Goal: Task Accomplishment & Management: Use online tool/utility

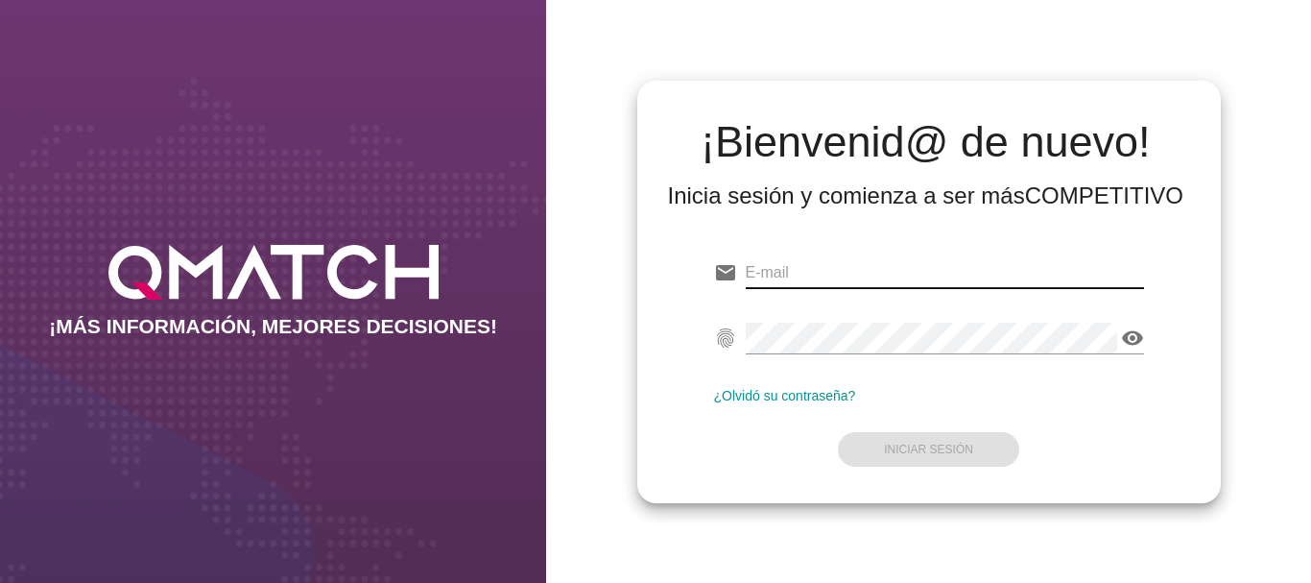
click at [786, 266] on input "email" at bounding box center [945, 272] width 398 height 31
type input "[EMAIL_ADDRESS][PERSON_NAME][DOMAIN_NAME]"
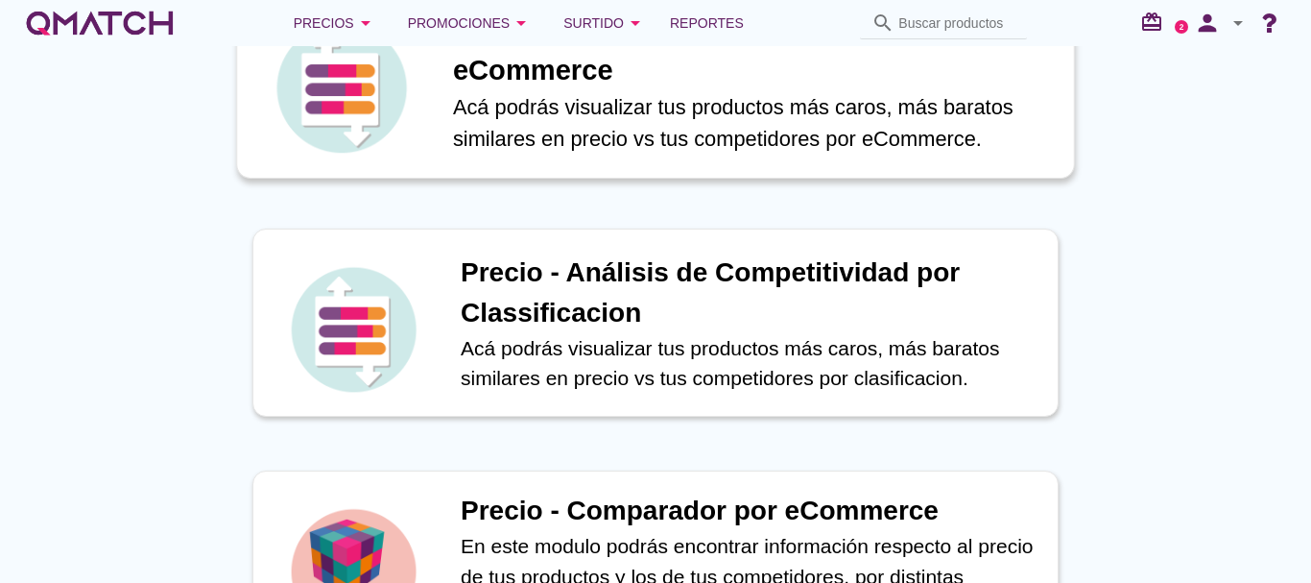
scroll to position [576, 0]
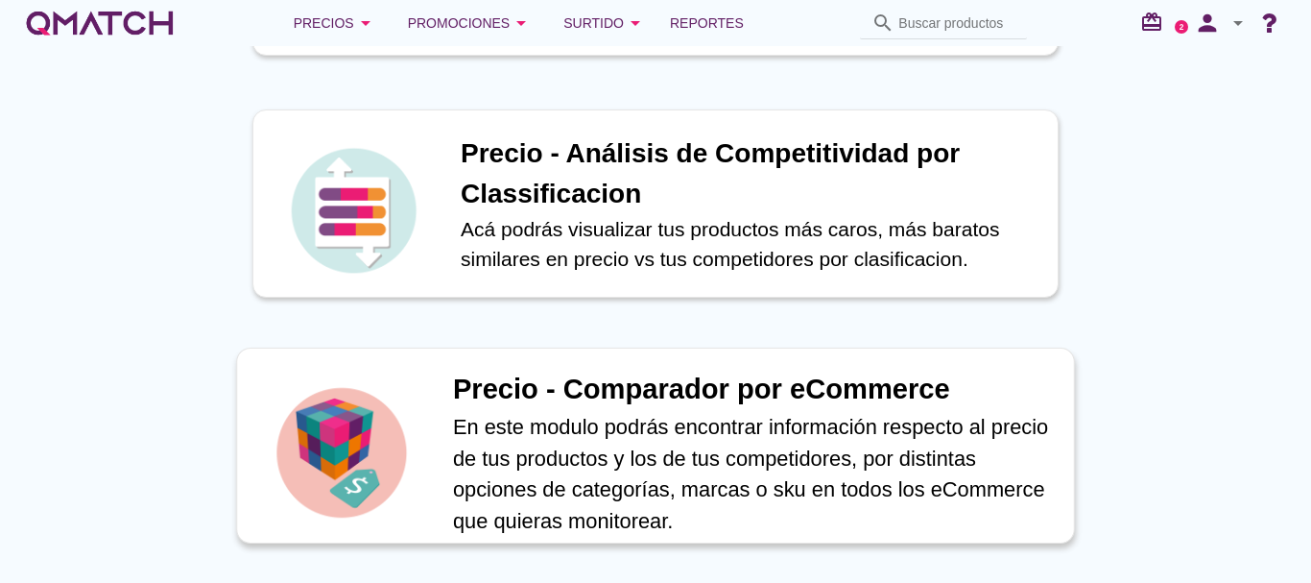
click at [587, 387] on h1 "Precio - Comparador por eCommerce" at bounding box center [753, 390] width 601 height 42
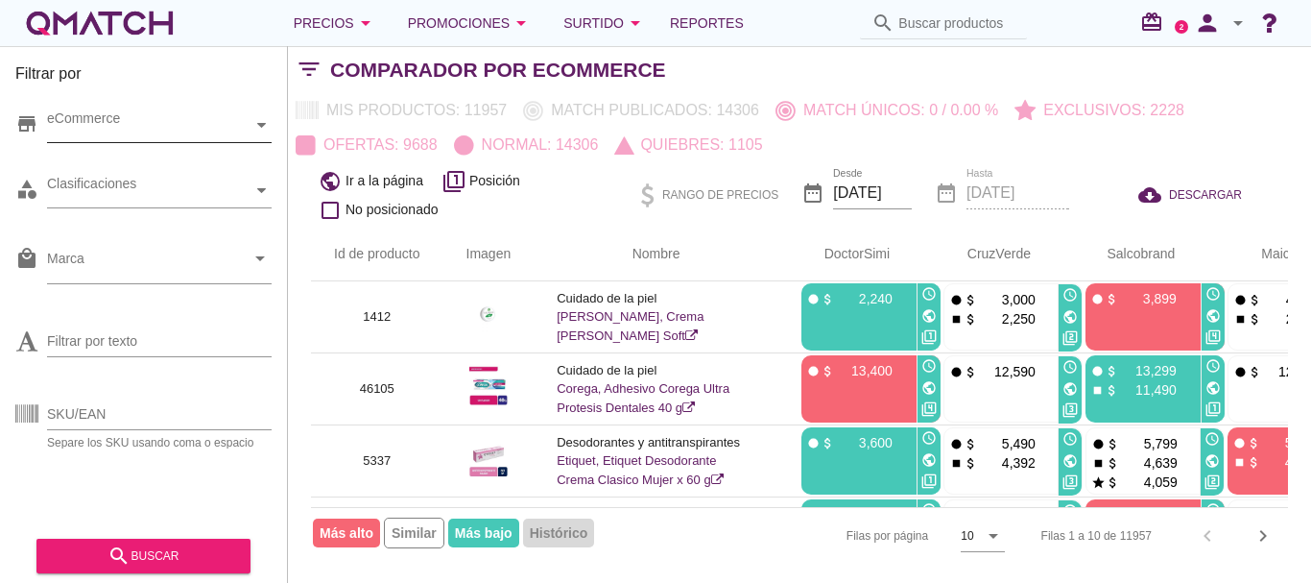
click at [262, 124] on icon at bounding box center [261, 125] width 9 height 5
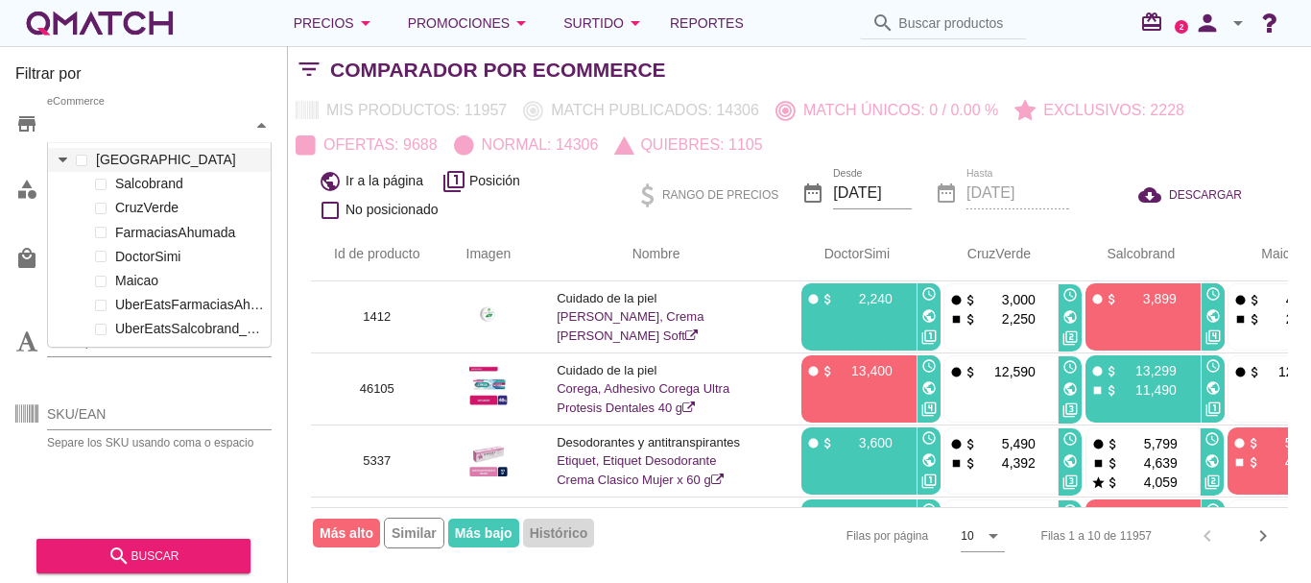
click at [60, 160] on icon at bounding box center [63, 160] width 9 height 9
click at [139, 234] on label "FarmaciasAhumada" at bounding box center [188, 233] width 156 height 24
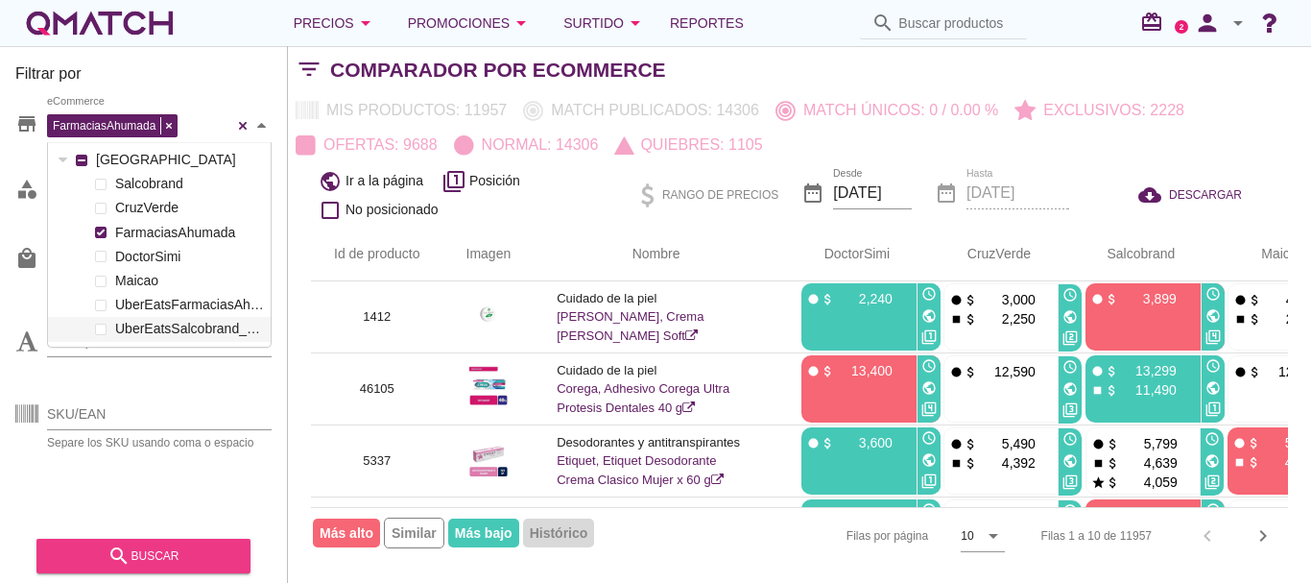
click at [157, 552] on div "search buscar" at bounding box center [143, 555] width 183 height 23
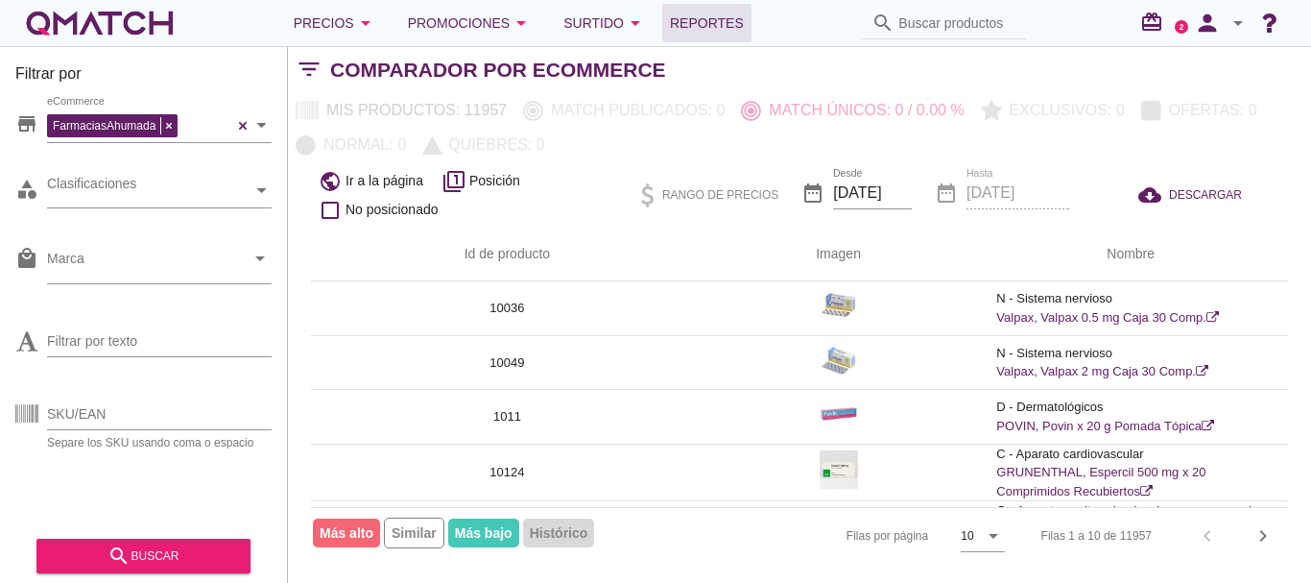
click at [722, 23] on span "Reportes" at bounding box center [707, 23] width 74 height 23
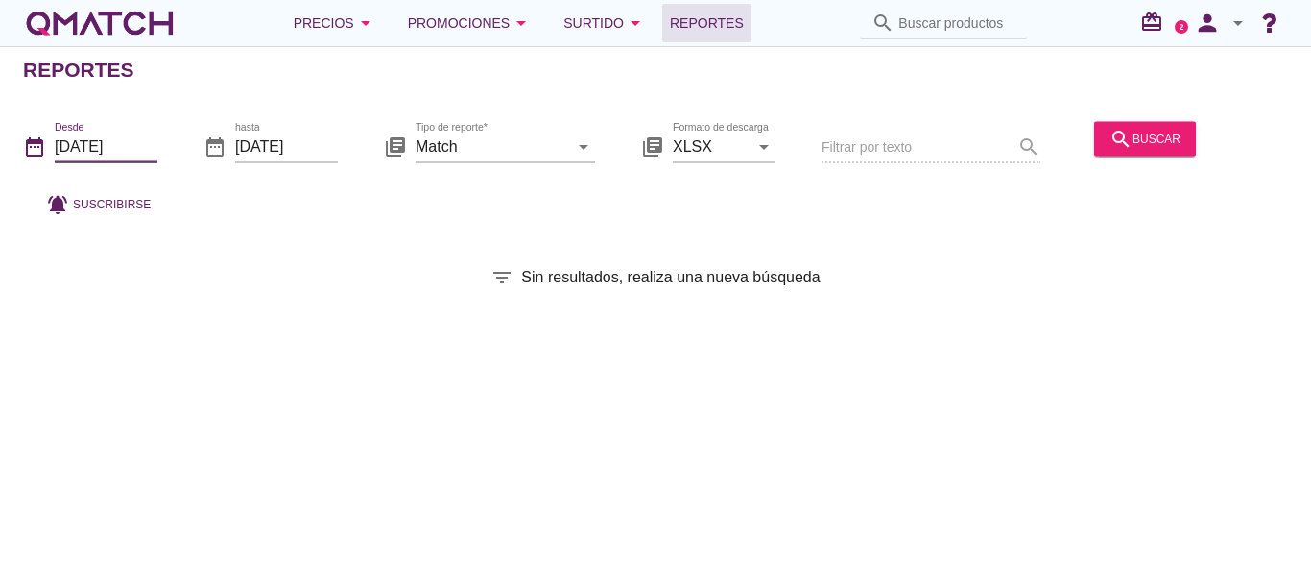
click at [101, 148] on input "[DATE]" at bounding box center [106, 146] width 103 height 31
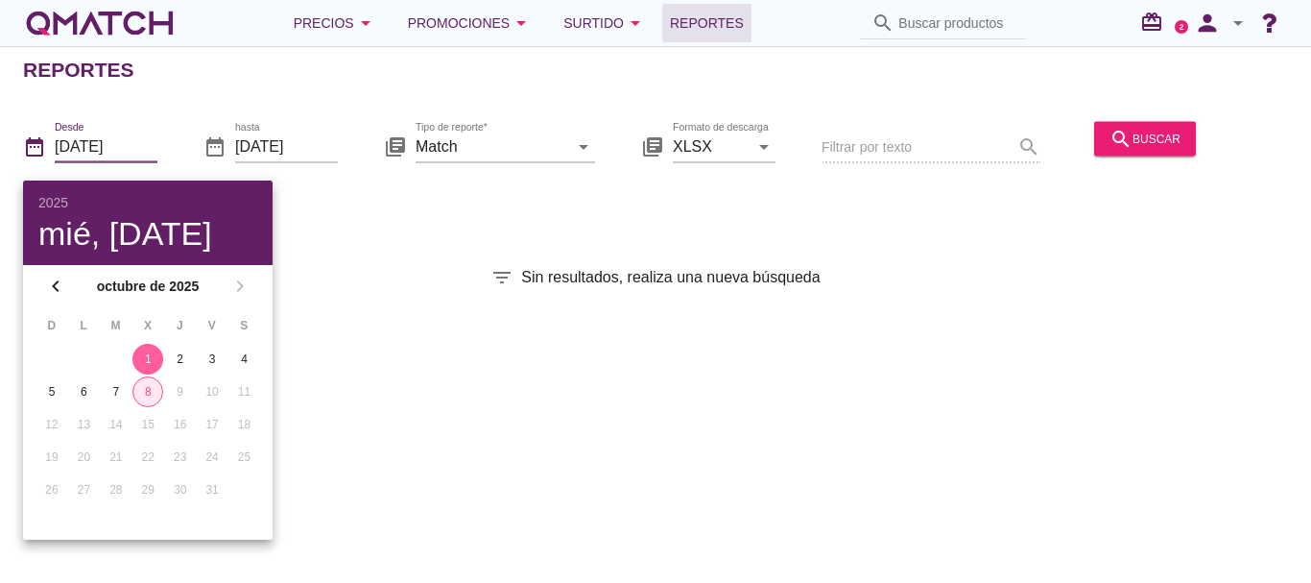
click at [151, 391] on div "8" at bounding box center [147, 391] width 29 height 17
type input "[DATE]"
click at [1150, 138] on div "search buscar" at bounding box center [1145, 138] width 71 height 23
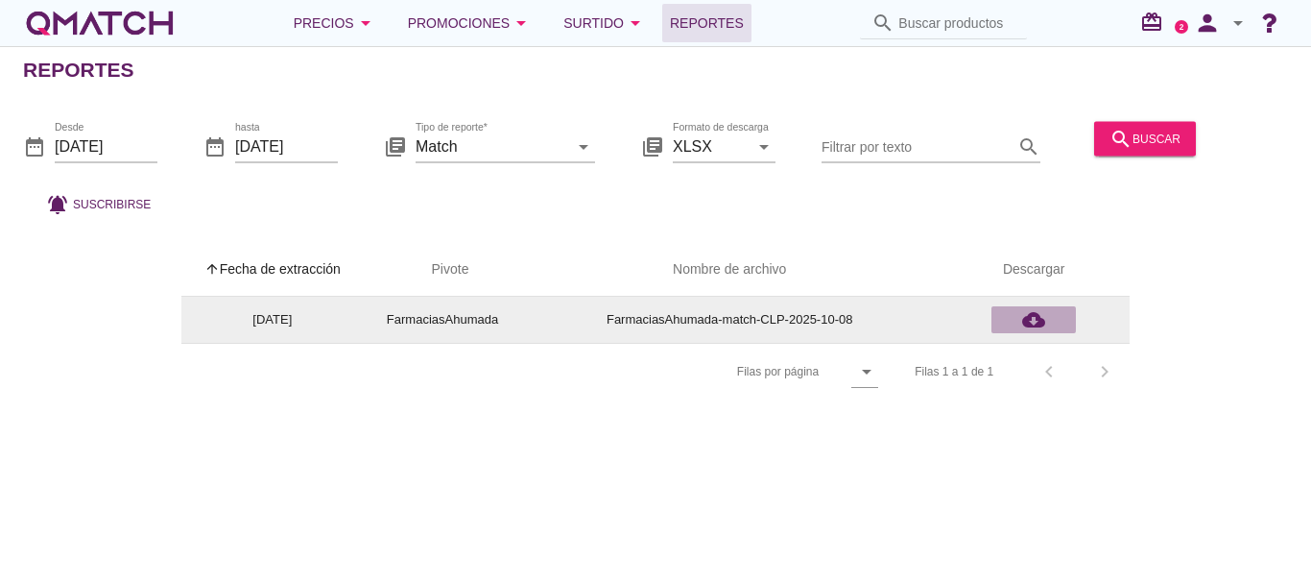
click at [1036, 321] on icon "cloud_download" at bounding box center [1033, 319] width 23 height 23
